Goal: Task Accomplishment & Management: Manage account settings

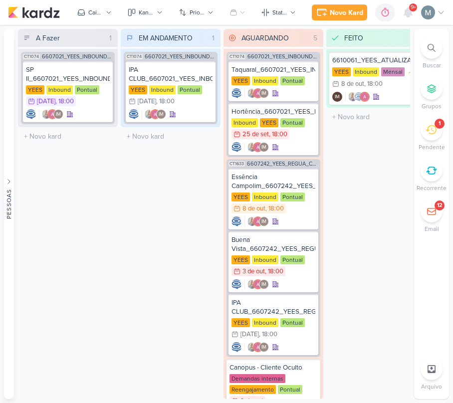
click at [429, 136] on div "1" at bounding box center [431, 130] width 22 height 22
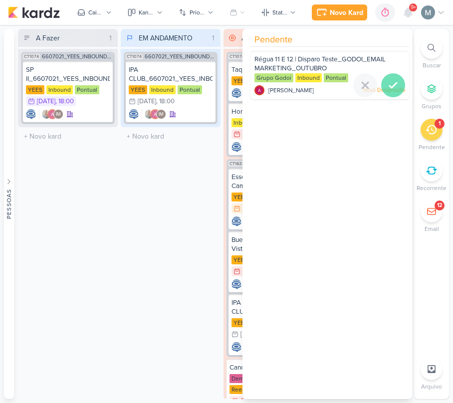
click at [400, 85] on div at bounding box center [393, 85] width 24 height 24
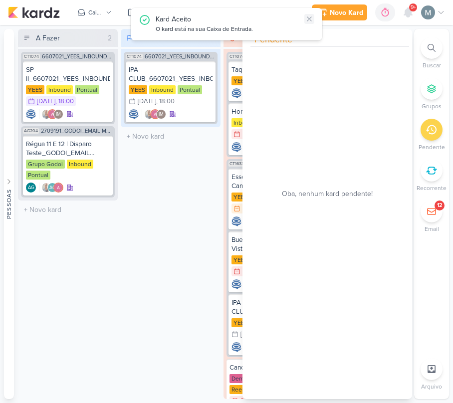
click at [310, 20] on icon at bounding box center [309, 19] width 4 height 4
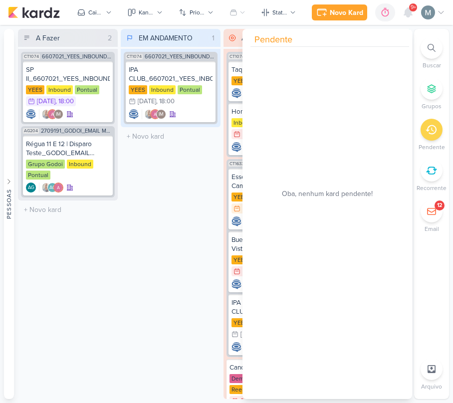
click at [176, 176] on div "EM ANDAMENTO 1 Mover Para Esquerda Mover Para Direita [GEOGRAPHIC_DATA] CT1074 …" at bounding box center [171, 214] width 100 height 370
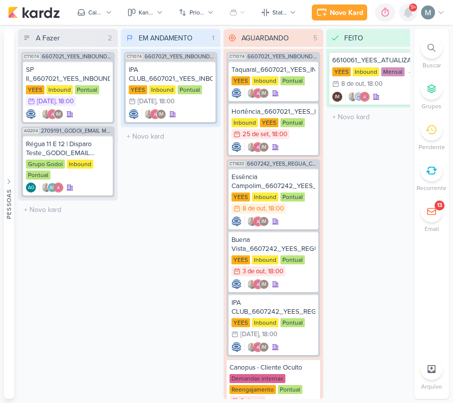
click at [411, 12] on icon at bounding box center [408, 12] width 8 height 9
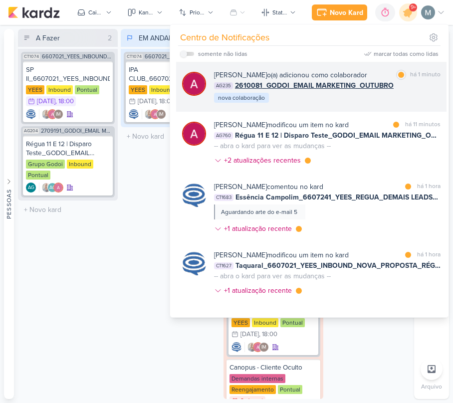
click at [327, 83] on span "2610081_GODOI_EMAIL MARKETING_OUTUBRO" at bounding box center [314, 85] width 159 height 10
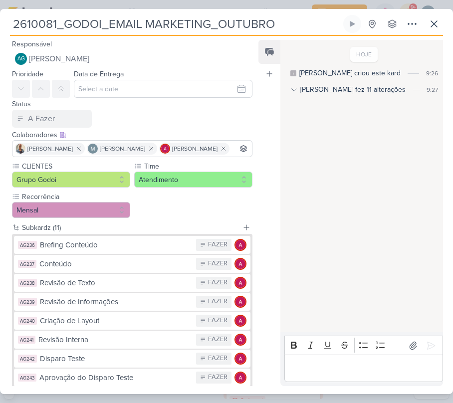
click at [131, 15] on input "2610081_GODOI_EMAIL MARKETING_OUTUBRO" at bounding box center [175, 24] width 331 height 18
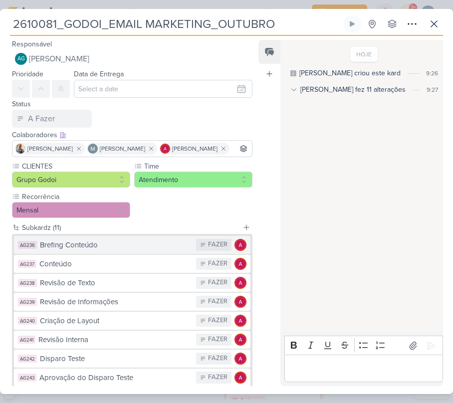
click at [132, 252] on button "AG236 Brefing Conteúdo FAZER" at bounding box center [132, 245] width 236 height 18
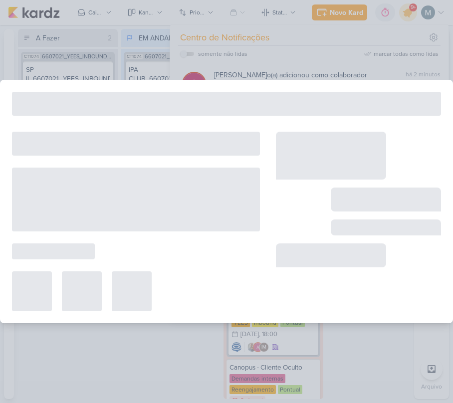
type input "Brefing Conteúdo"
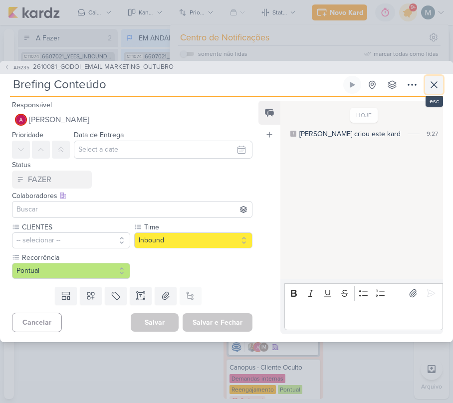
click at [436, 80] on icon at bounding box center [434, 85] width 12 height 12
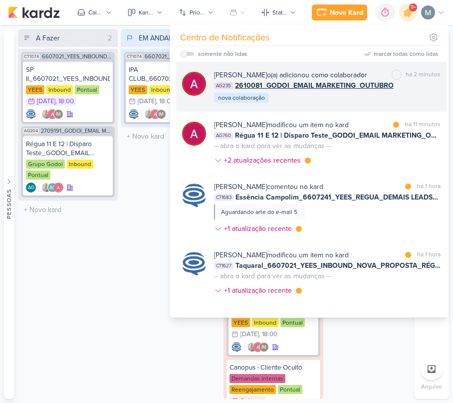
click at [299, 86] on span "2610081_GODOI_EMAIL MARKETING_OUTUBRO" at bounding box center [314, 85] width 159 height 10
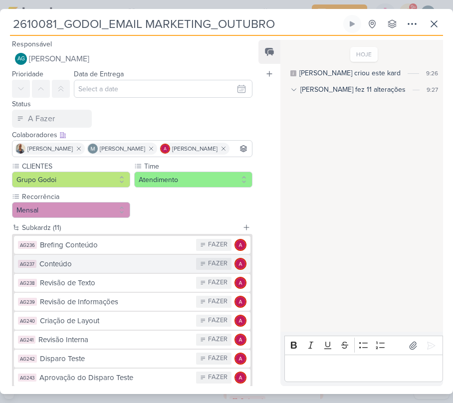
click at [66, 260] on div "Conteúdo" at bounding box center [115, 263] width 152 height 11
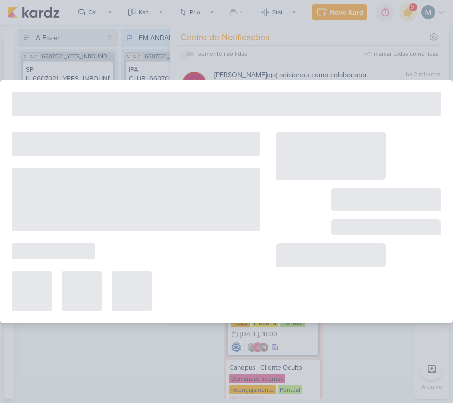
type input "Conteúdo"
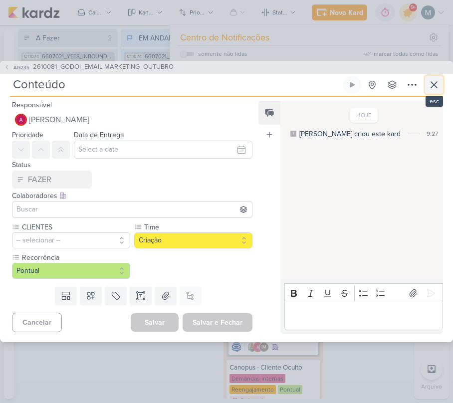
click at [440, 87] on button at bounding box center [434, 85] width 18 height 18
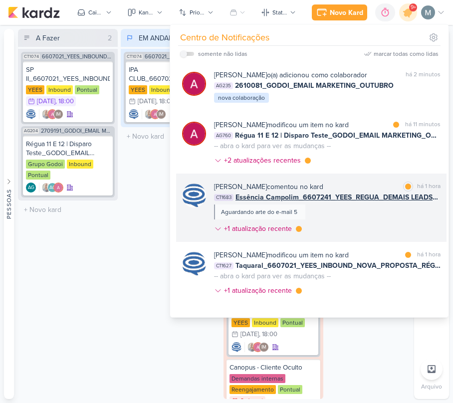
click at [346, 203] on div "[PERSON_NAME] comentou no kard marcar como lida há 1 hora CT1683 Essência Campo…" at bounding box center [327, 210] width 226 height 56
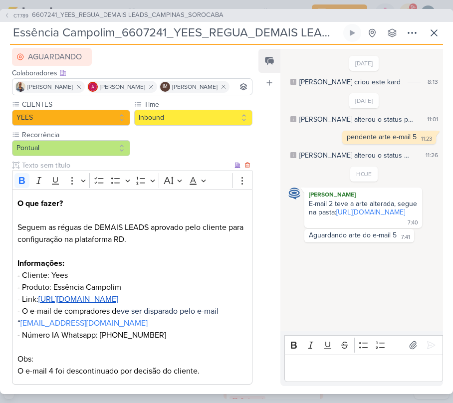
scroll to position [164, 0]
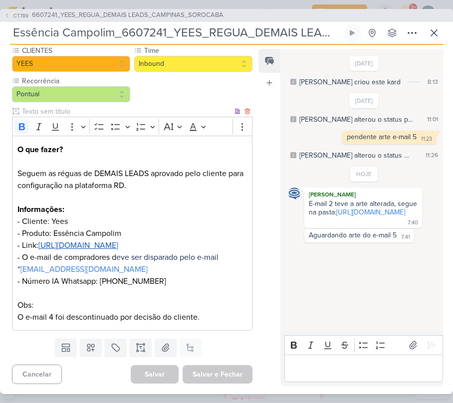
click at [118, 278] on p "O que fazer? Seguem as réguas de DEMAIS LEADS aprovado pelo cliente para config…" at bounding box center [131, 234] width 229 height 180
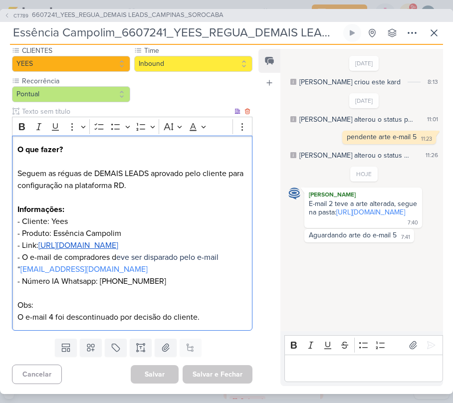
click at [118, 278] on p "O que fazer? Seguem as réguas de DEMAIS LEADS aprovado pelo cliente para config…" at bounding box center [131, 234] width 229 height 180
copy p "551531912535"
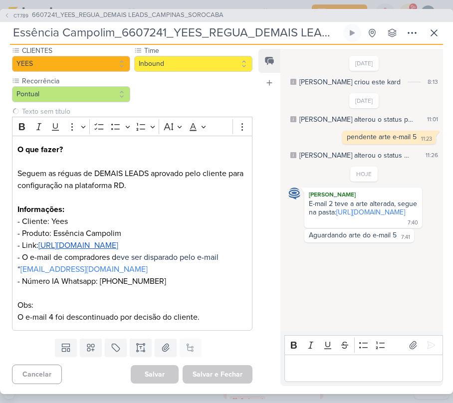
click at [320, 78] on div "[PERSON_NAME] criou este kard" at bounding box center [349, 82] width 101 height 10
click at [433, 36] on icon at bounding box center [434, 33] width 12 height 12
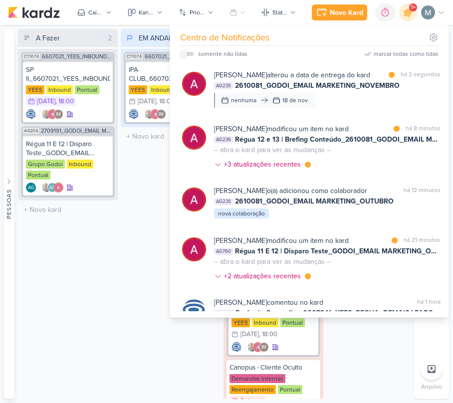
click at [80, 289] on div "A Fazer 2 Mover Para Esquerda Mover Para Direita [GEOGRAPHIC_DATA] CT1074 66070…" at bounding box center [68, 214] width 100 height 370
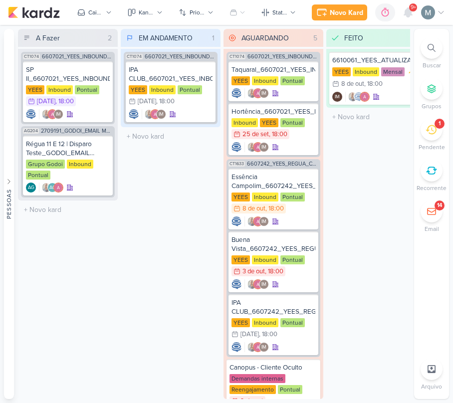
click at [431, 133] on icon at bounding box center [430, 129] width 11 height 11
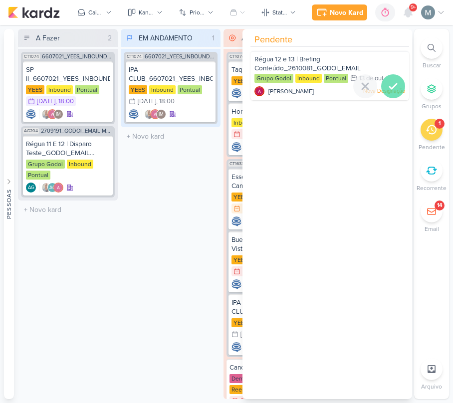
click at [387, 84] on icon at bounding box center [393, 86] width 12 height 12
